Goal: Task Accomplishment & Management: Complete application form

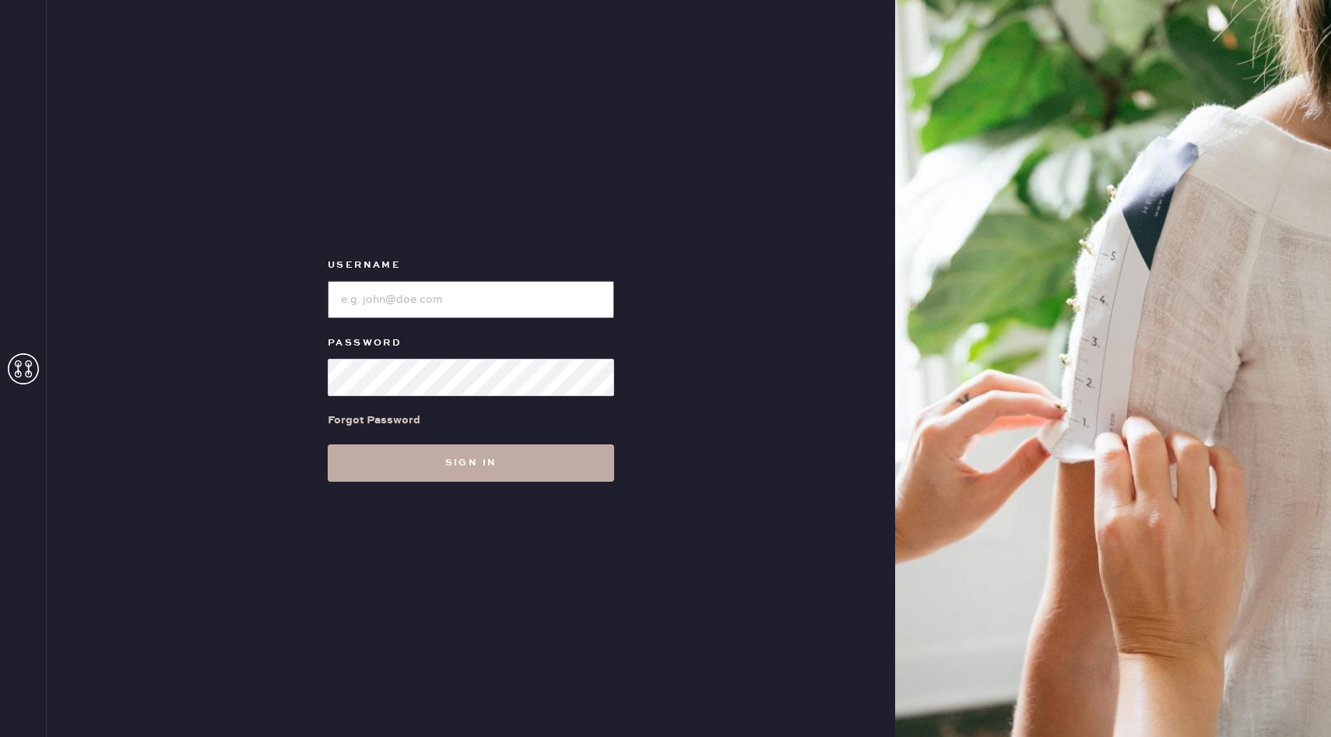
type input "reformationchestnuthill"
click at [453, 471] on button "Sign in" at bounding box center [471, 462] width 286 height 37
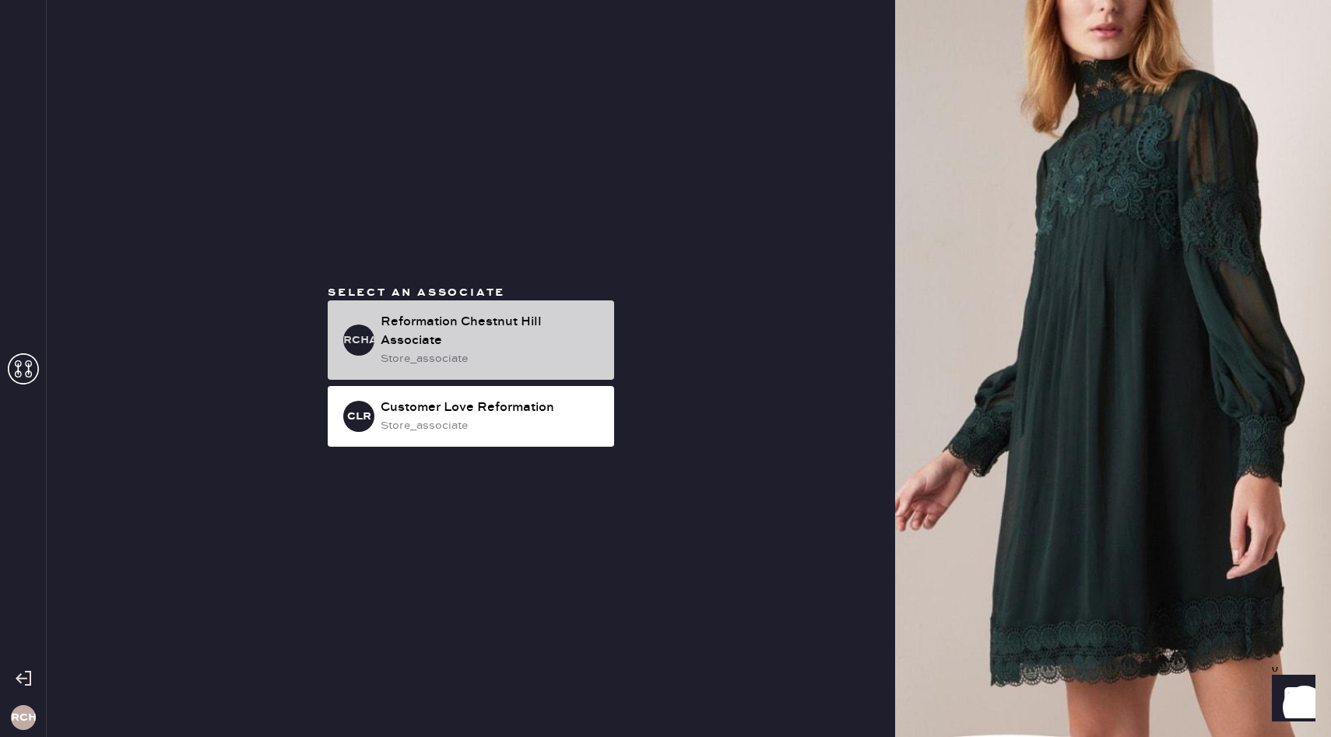
click at [479, 352] on div "store_associate" at bounding box center [491, 358] width 221 height 17
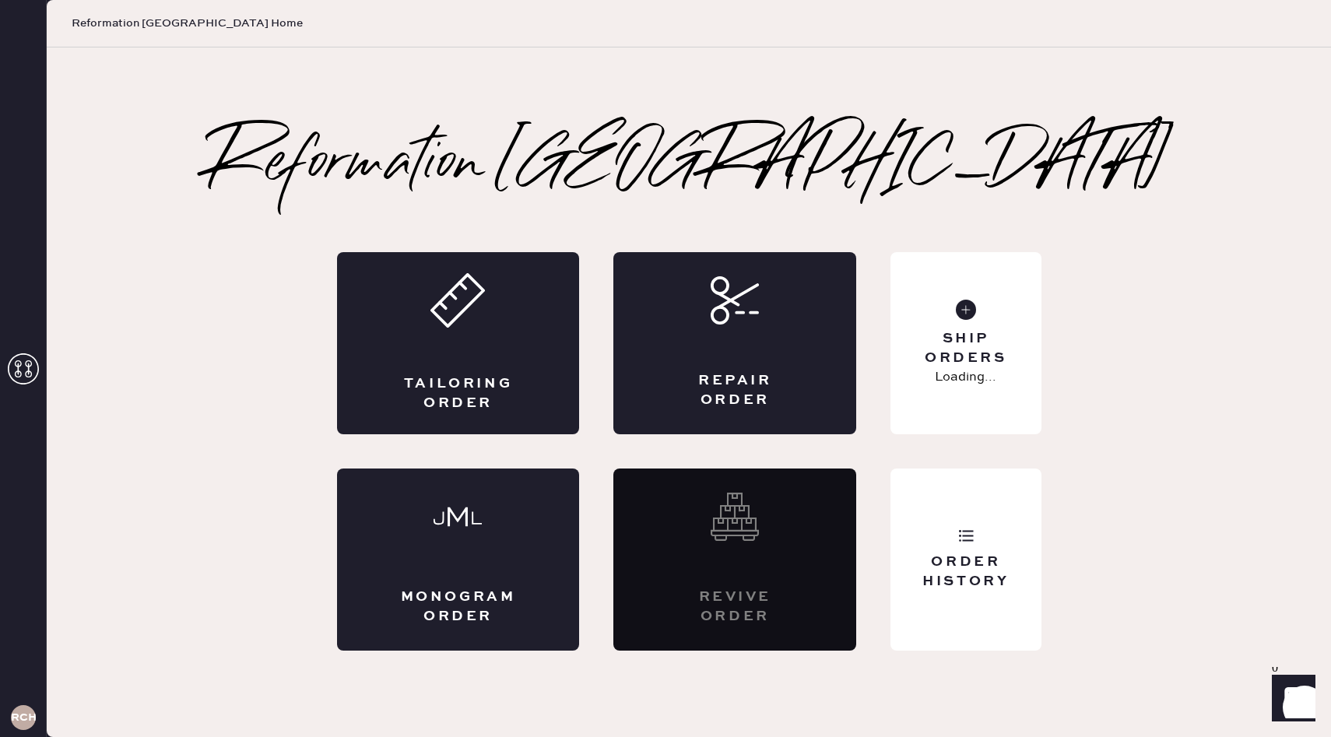
click at [479, 352] on div "Tailoring Order" at bounding box center [458, 343] width 243 height 182
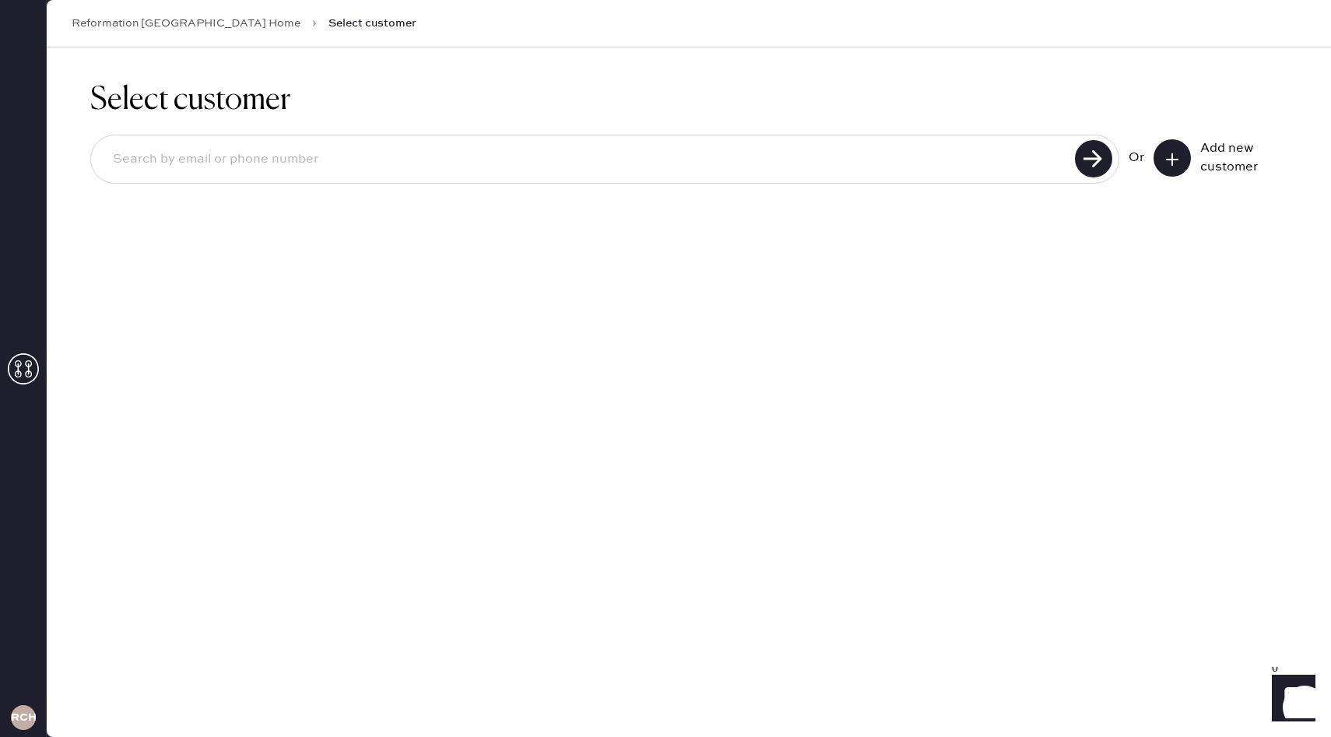
click at [1170, 159] on use at bounding box center [1172, 159] width 12 height 12
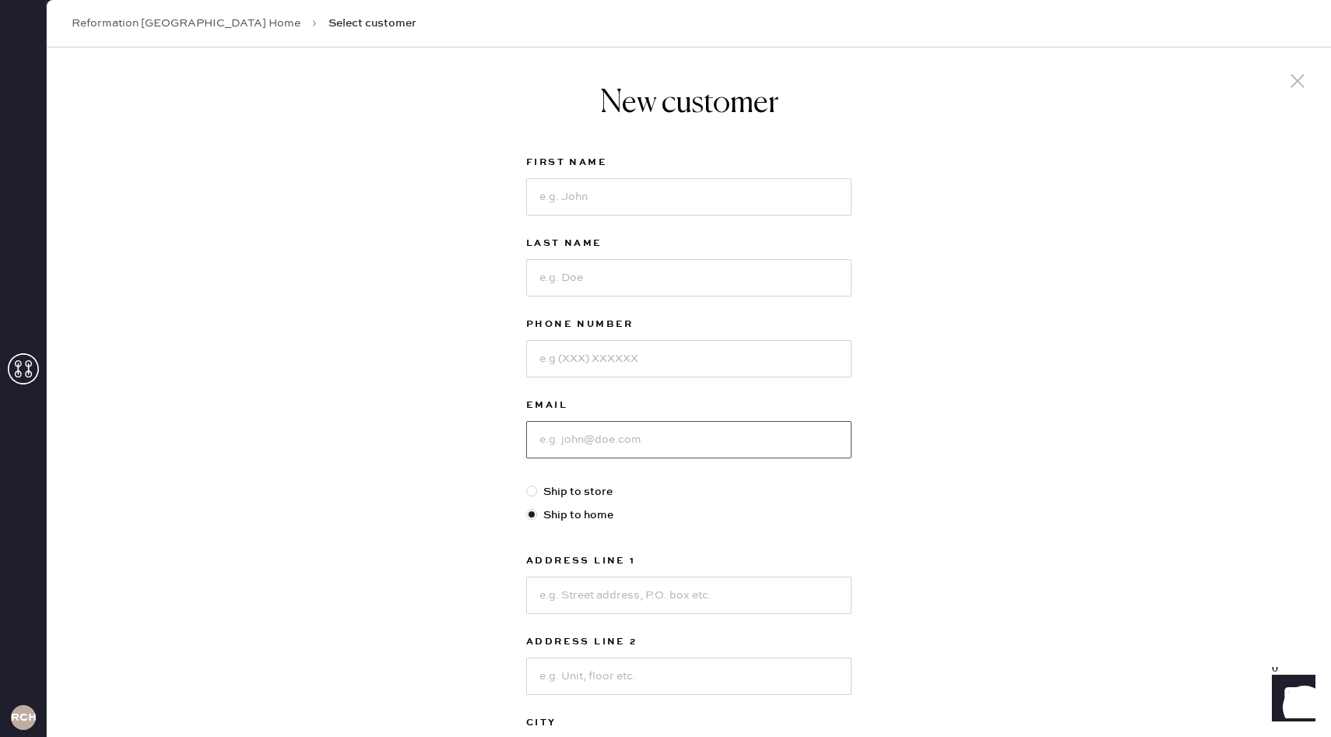
click at [749, 447] on input at bounding box center [688, 439] width 325 height 37
click at [446, 401] on div "New customer First Name Last Name Phone Number Email Ship to store Ship to home…" at bounding box center [689, 529] width 1284 height 965
click at [528, 492] on div at bounding box center [531, 491] width 11 height 11
click at [527, 484] on input "Ship to store" at bounding box center [526, 483] width 1 height 1
radio input "true"
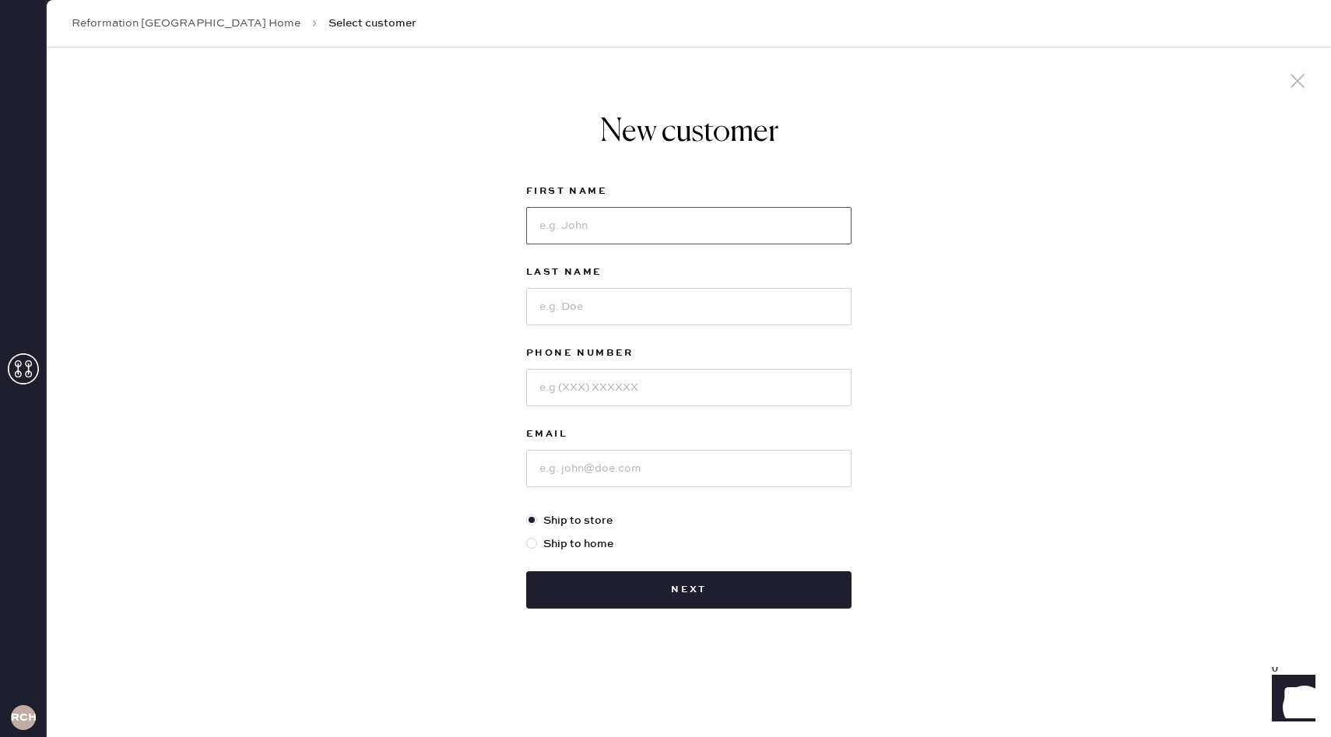
click at [608, 233] on input at bounding box center [688, 225] width 325 height 37
click at [472, 261] on div "New customer First Name Last Name Phone Number Email Ship to store Ship to home…" at bounding box center [689, 391] width 1284 height 689
click at [543, 227] on input at bounding box center [688, 225] width 325 height 37
type input "[PERSON_NAME]"
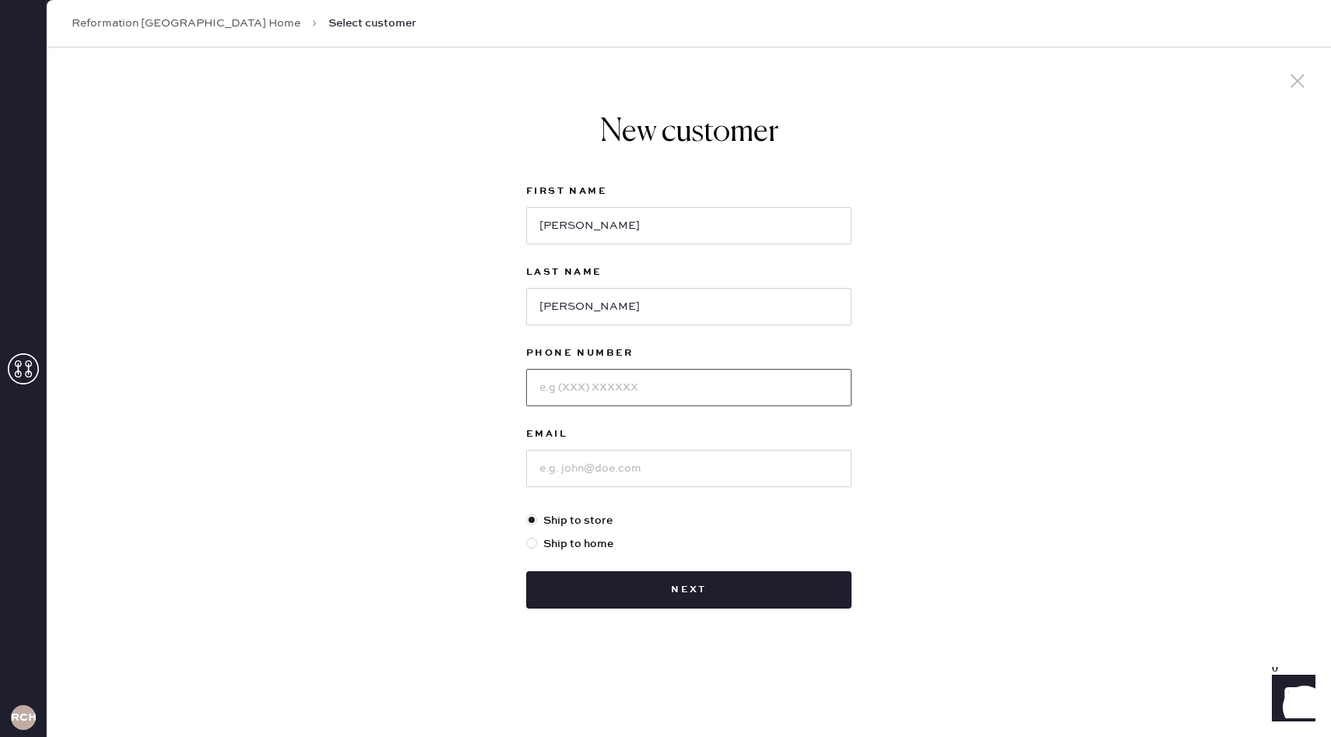
click at [575, 386] on input at bounding box center [688, 387] width 325 height 37
type input "7815583125"
click at [616, 473] on input at bounding box center [688, 468] width 325 height 37
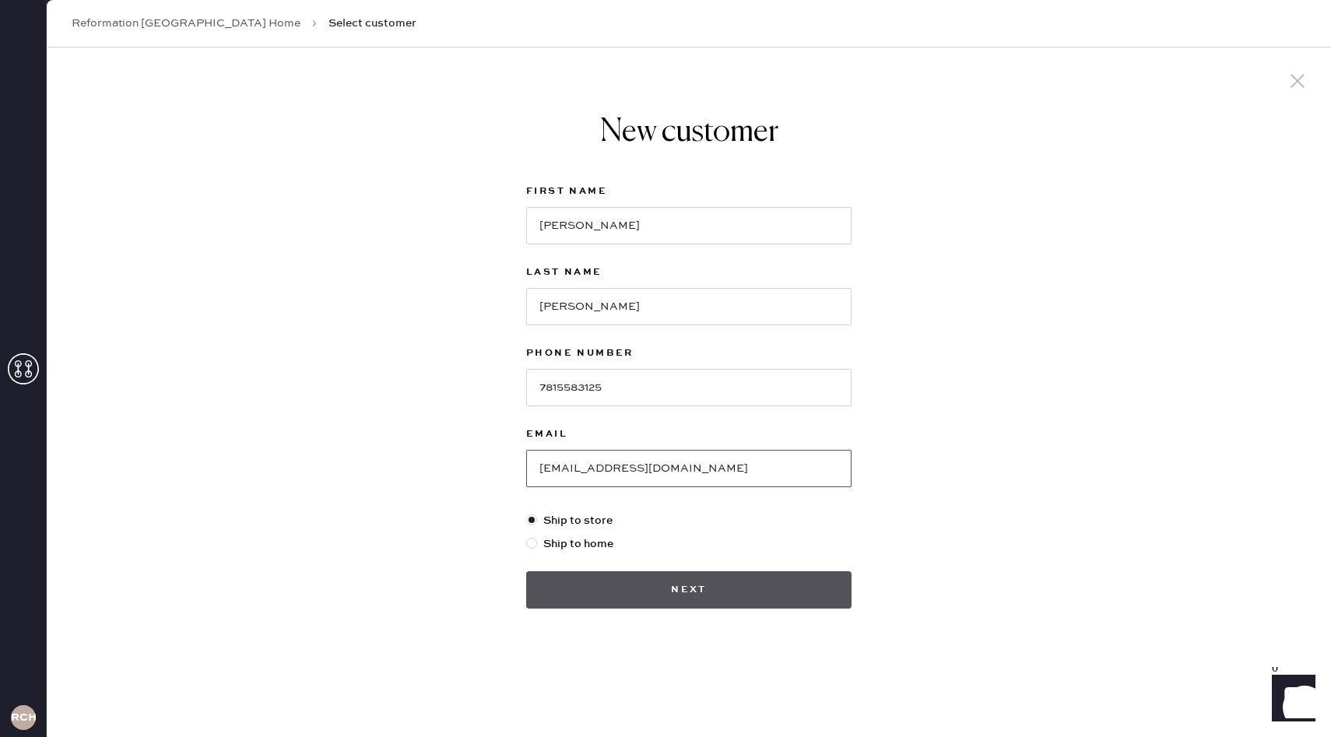
type input "[EMAIL_ADDRESS][DOMAIN_NAME]"
click at [710, 585] on button "Next" at bounding box center [688, 589] width 325 height 37
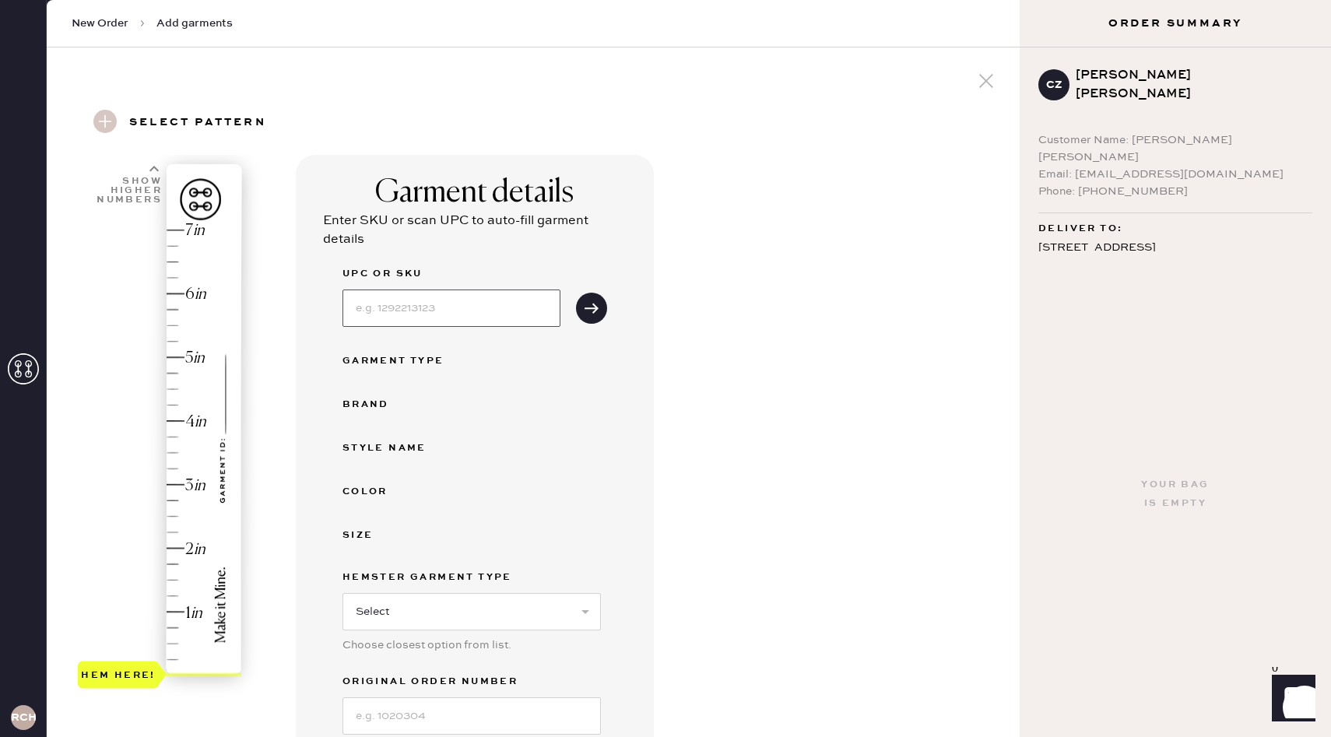
click at [425, 305] on input at bounding box center [451, 307] width 218 height 37
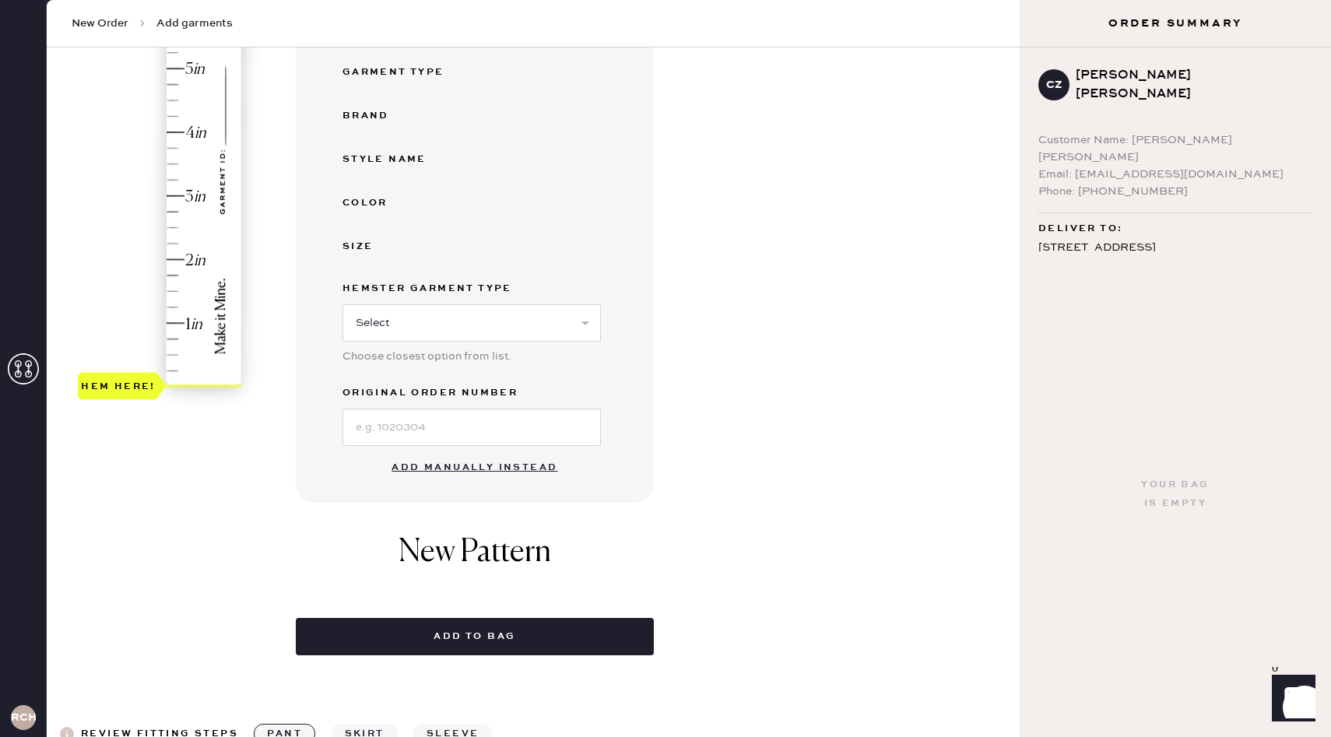
scroll to position [289, 0]
click at [525, 467] on button "Add manually instead" at bounding box center [474, 466] width 184 height 31
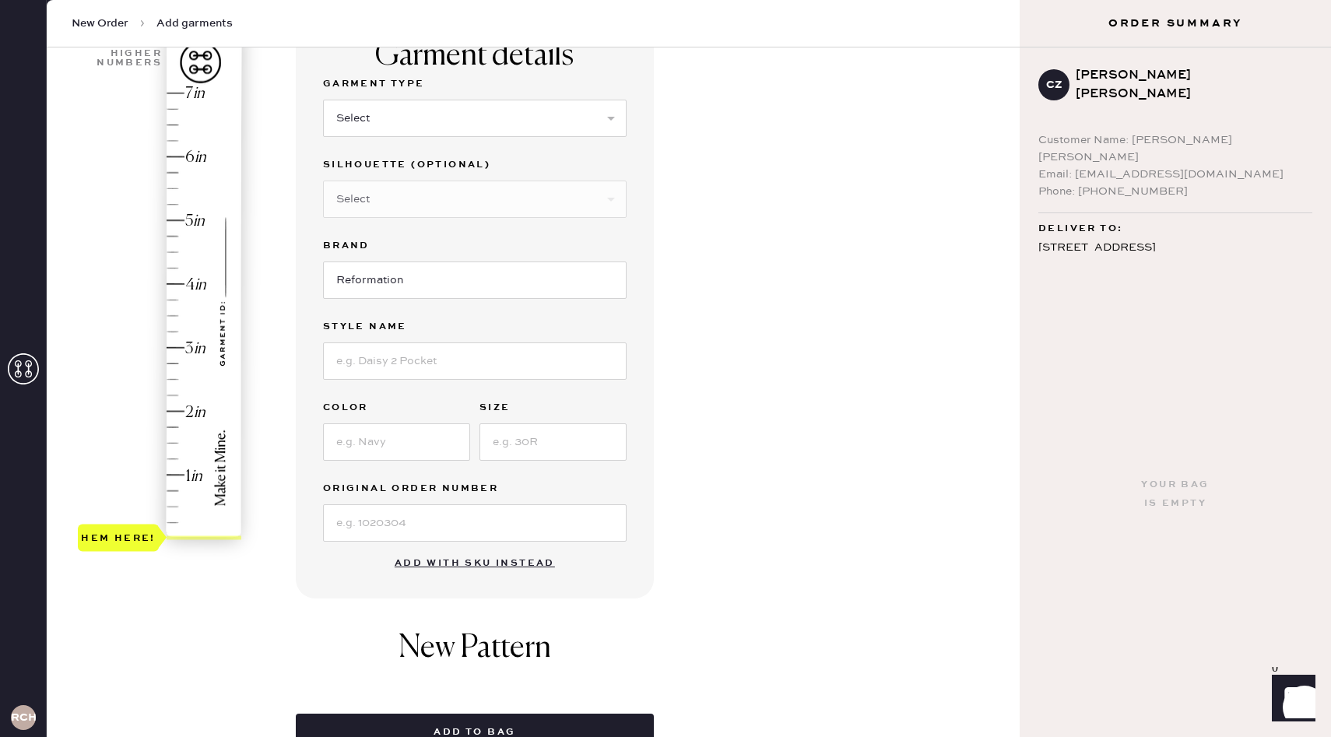
scroll to position [138, 0]
click at [362, 119] on select "Select Basic Skirt Jeans Leggings Pants Shorts Basic Sleeved Dress Basic Sleeve…" at bounding box center [474, 117] width 303 height 37
select select "2"
click at [323, 99] on select "Select Basic Skirt Jeans Leggings Pants Shorts Basic Sleeved Dress Basic Sleeve…" at bounding box center [474, 117] width 303 height 37
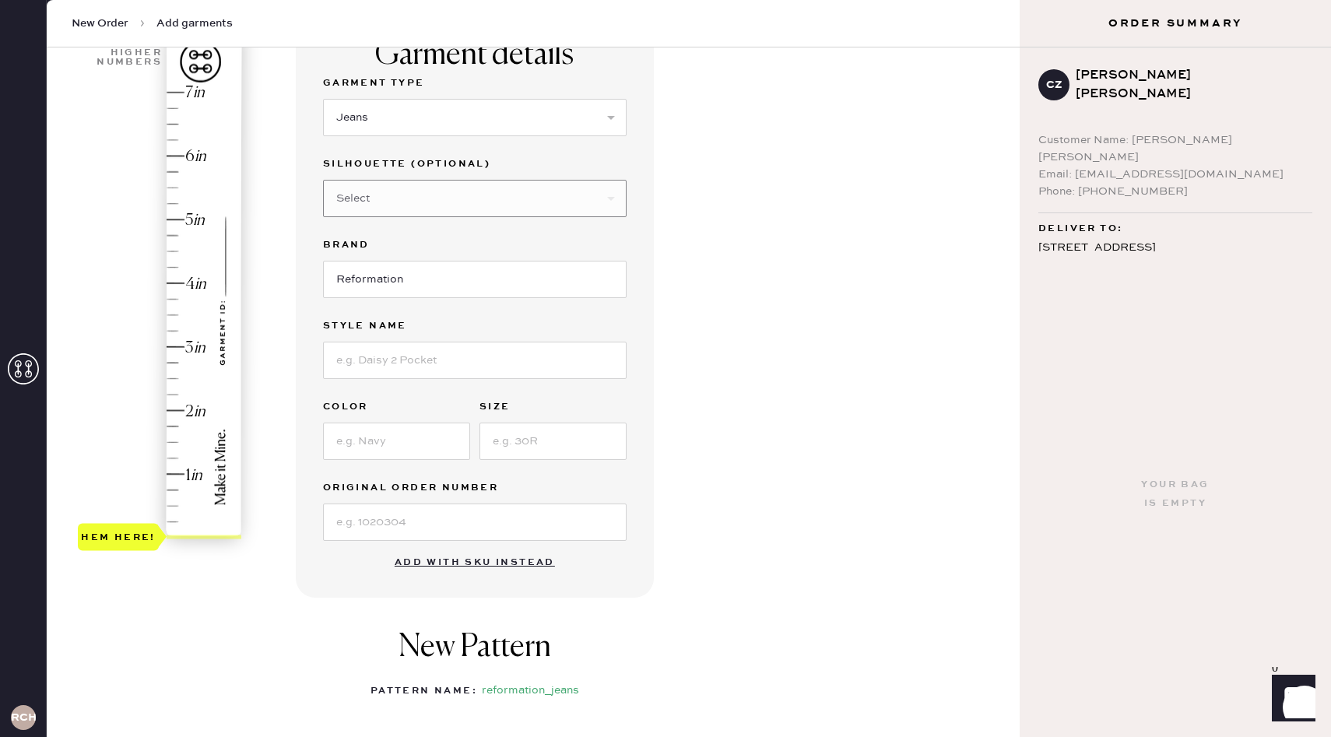
click at [417, 204] on select "Select Other" at bounding box center [474, 198] width 303 height 37
click at [323, 180] on select "Select Shorts Cropped Flare Boot Cut Straight Skinny Other" at bounding box center [474, 198] width 303 height 37
click at [412, 291] on input "Reformation" at bounding box center [474, 279] width 303 height 37
click at [385, 188] on select "Select Shorts Cropped Flare Boot Cut Straight Skinny Other" at bounding box center [474, 198] width 303 height 37
select select "7"
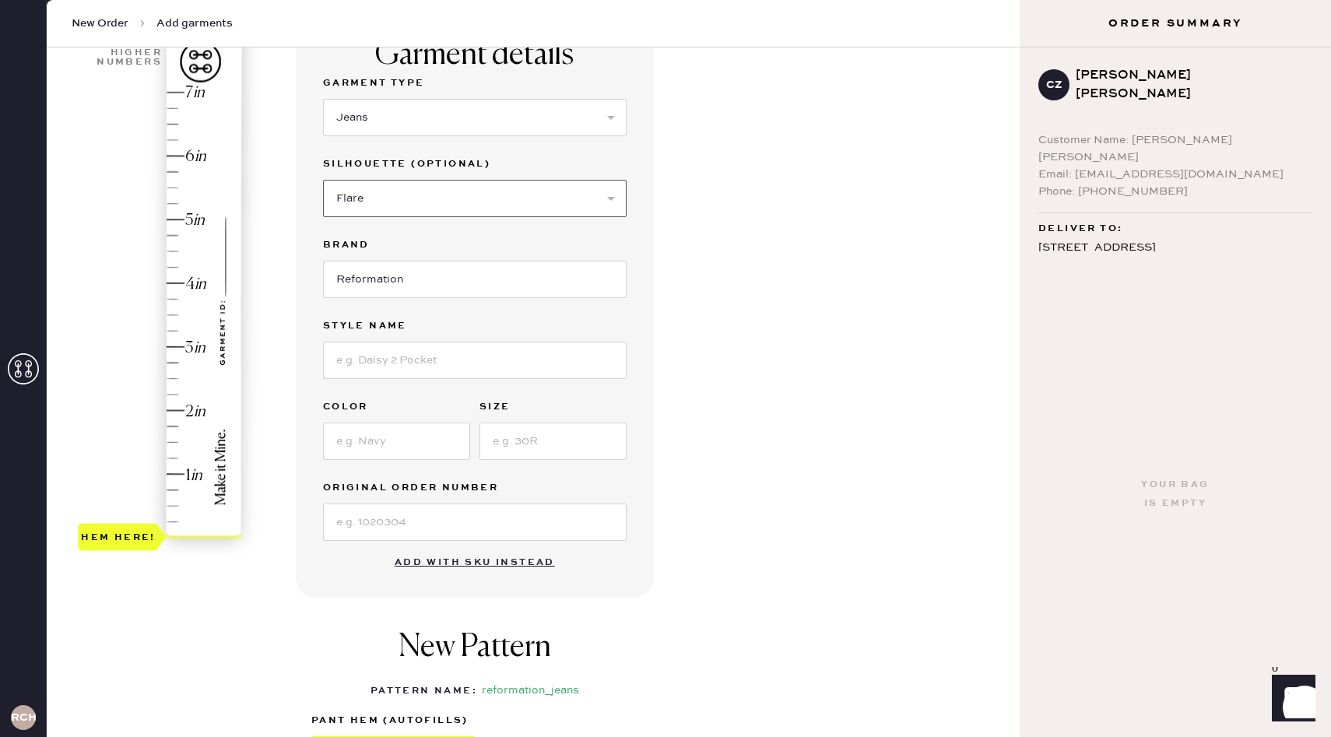
click at [323, 180] on select "Select Shorts Cropped Flare Boot Cut Straight Skinny Other" at bounding box center [474, 198] width 303 height 37
click at [399, 365] on input at bounding box center [474, 360] width 303 height 37
type input "[PERSON_NAME] Rise Slouchy Wide Leg Jeans"
click at [349, 434] on input at bounding box center [396, 441] width 147 height 37
type input "[PERSON_NAME]"
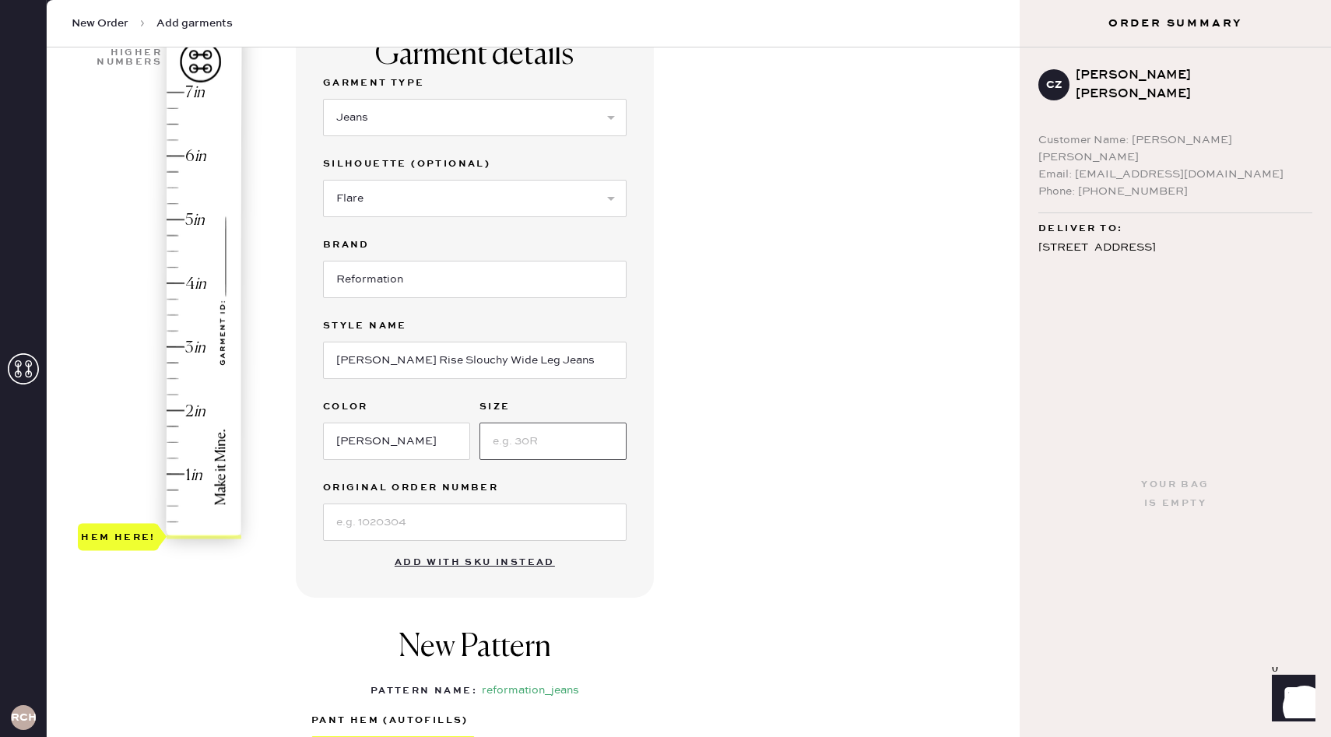
click at [533, 450] on input at bounding box center [552, 441] width 147 height 37
type input "27"
click at [455, 533] on input at bounding box center [474, 521] width 303 height 37
type input "2.75"
click at [175, 367] on div "Hem here!" at bounding box center [161, 315] width 166 height 459
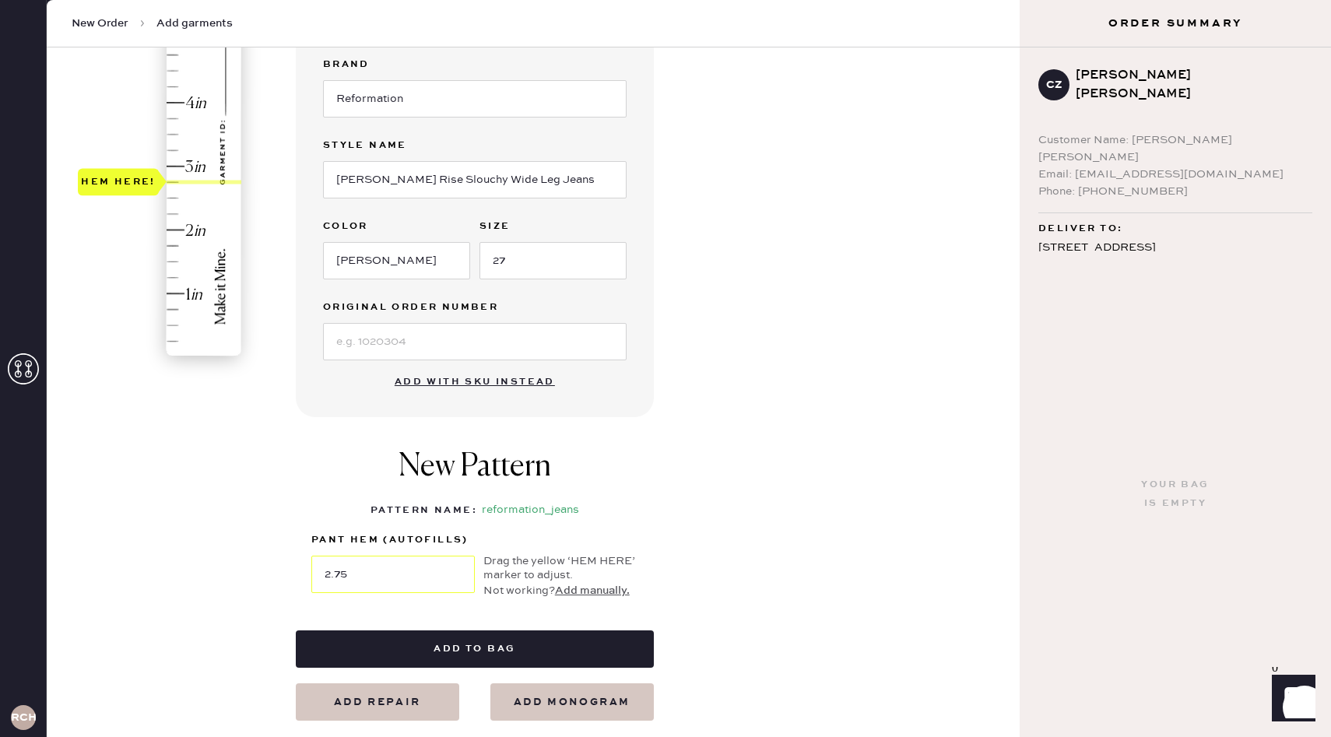
scroll to position [335, 0]
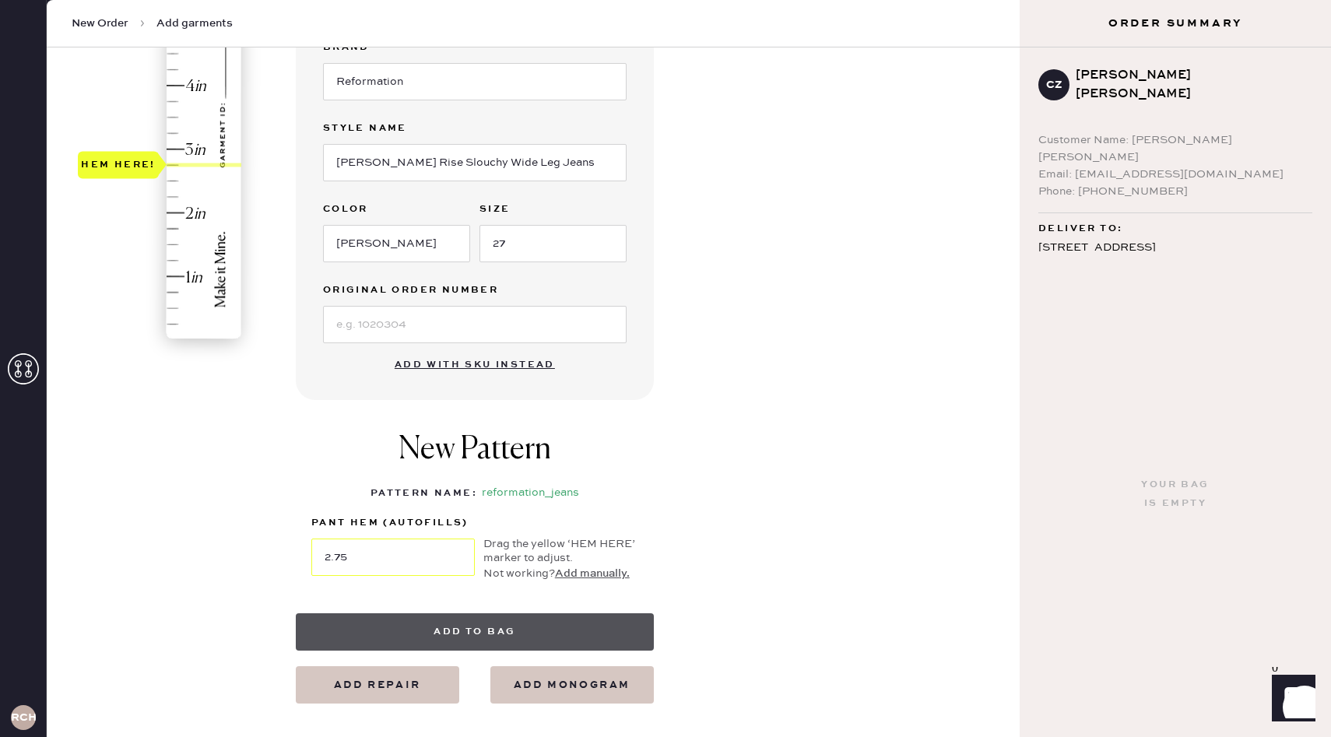
click at [546, 628] on button "Add to bag" at bounding box center [475, 631] width 358 height 37
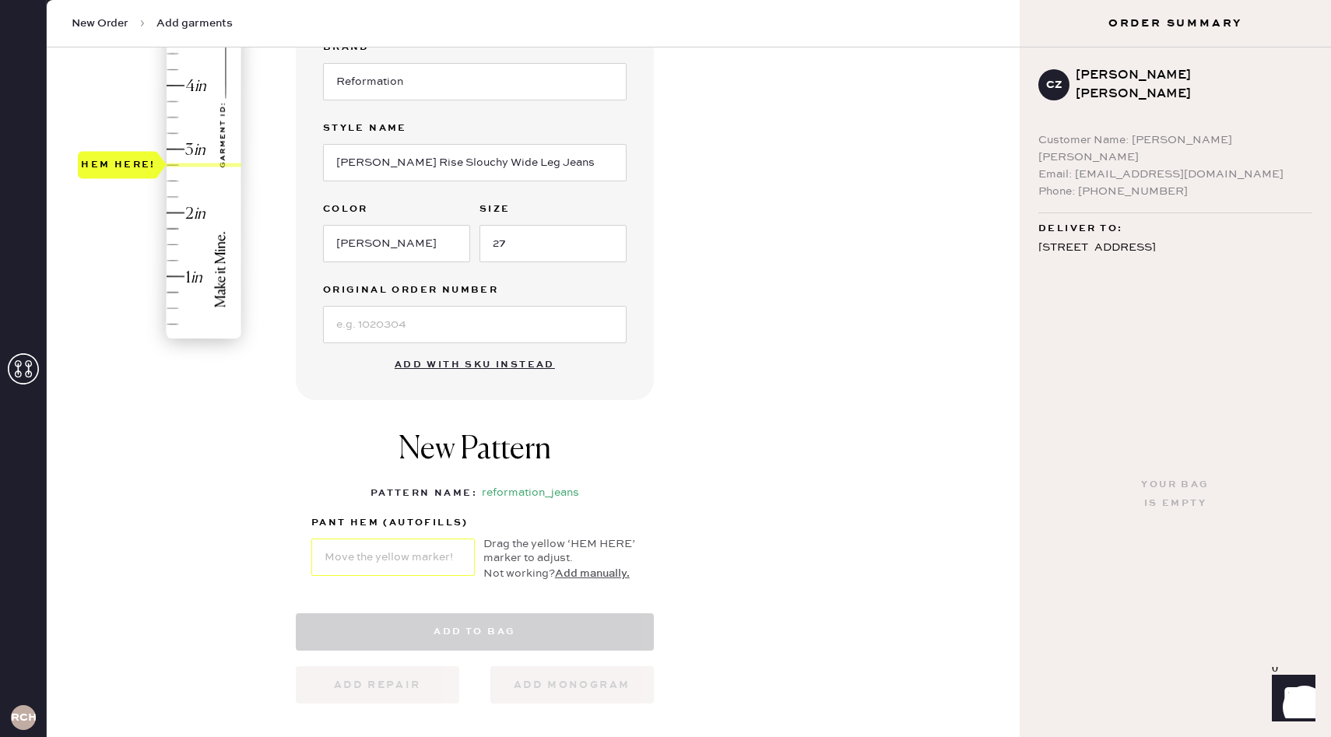
select select "2"
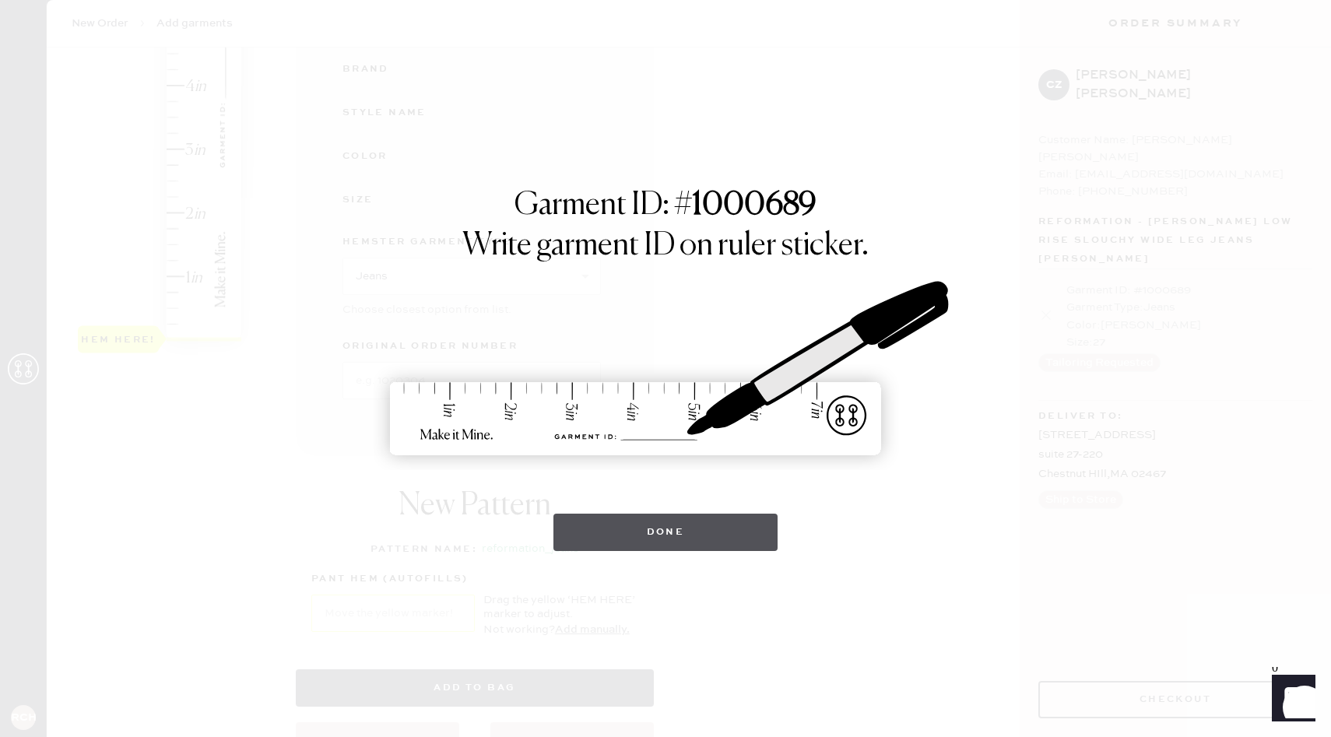
click at [612, 543] on button "Done" at bounding box center [665, 532] width 225 height 37
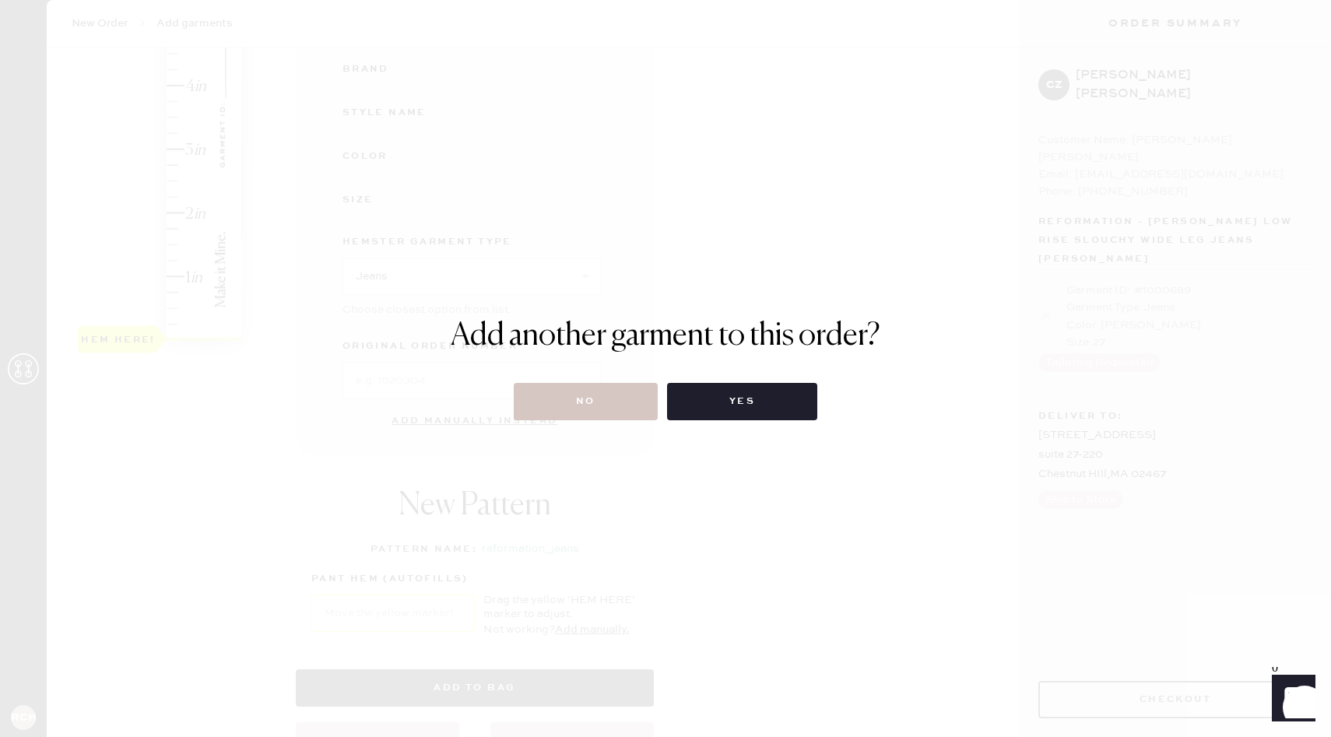
click at [571, 420] on div "Add another garment to this order? No Yes" at bounding box center [665, 368] width 1331 height 737
click at [573, 414] on button "No" at bounding box center [586, 401] width 144 height 37
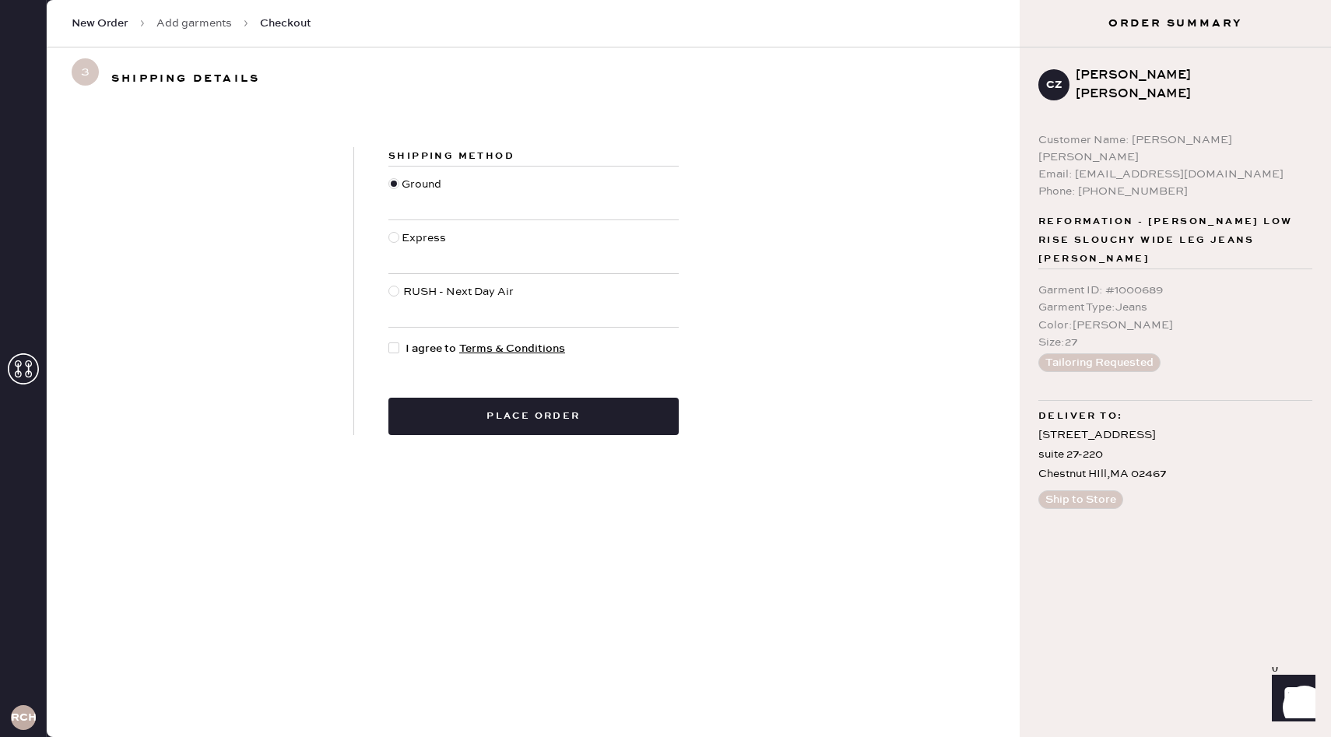
click at [398, 352] on div at bounding box center [396, 348] width 17 height 17
click at [389, 341] on input "I agree to Terms & Conditions" at bounding box center [388, 340] width 1 height 1
checkbox input "true"
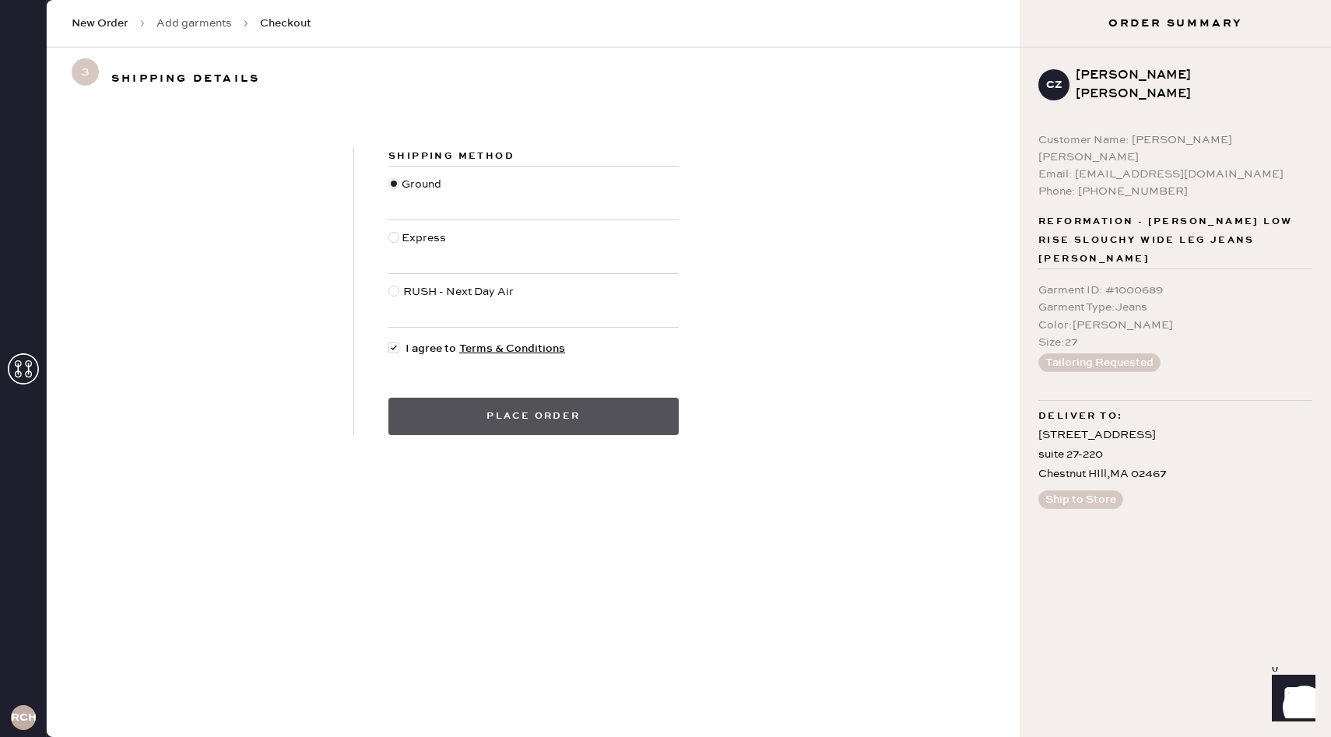
click at [538, 411] on button "Place order" at bounding box center [533, 416] width 290 height 37
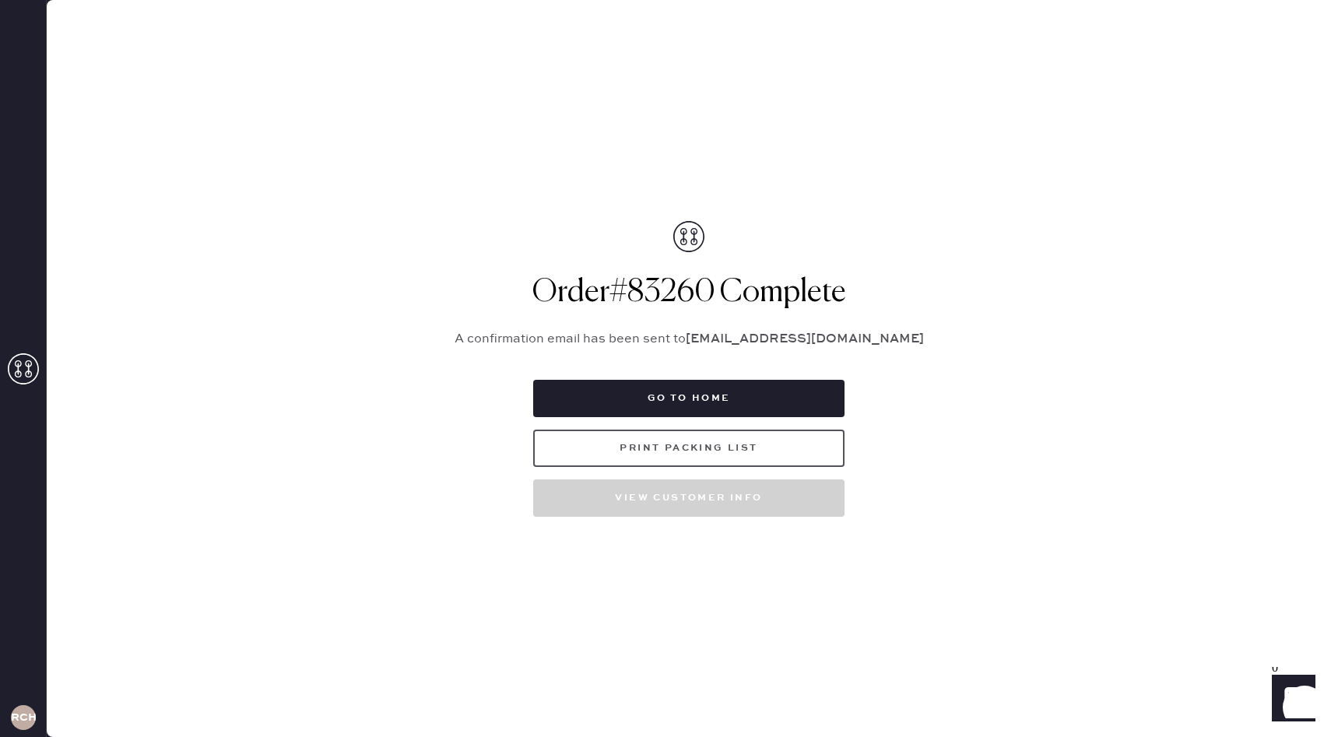
click at [663, 445] on button "Print Packing List" at bounding box center [688, 448] width 311 height 37
